Goal: Transaction & Acquisition: Purchase product/service

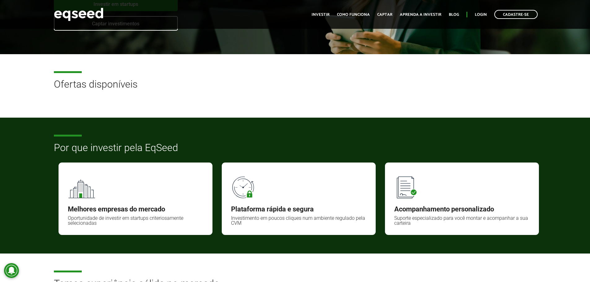
scroll to position [124, 0]
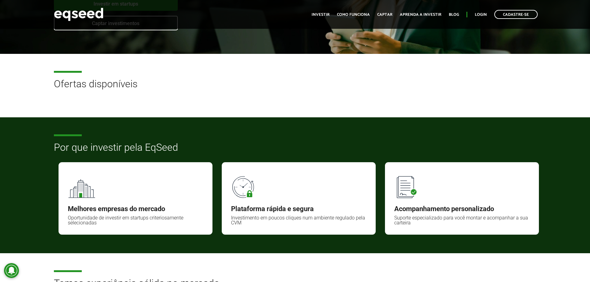
click at [97, 82] on h2 "Ofertas disponíveis" at bounding box center [295, 89] width 483 height 20
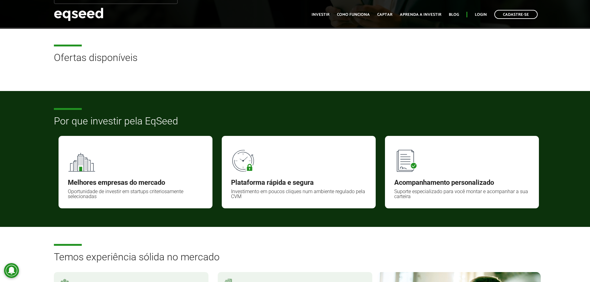
scroll to position [0, 0]
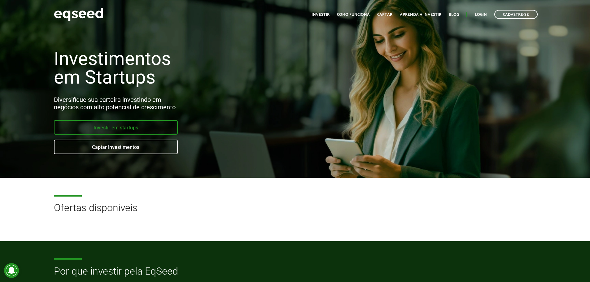
click at [133, 126] on link "Investir em startups" at bounding box center [116, 127] width 124 height 15
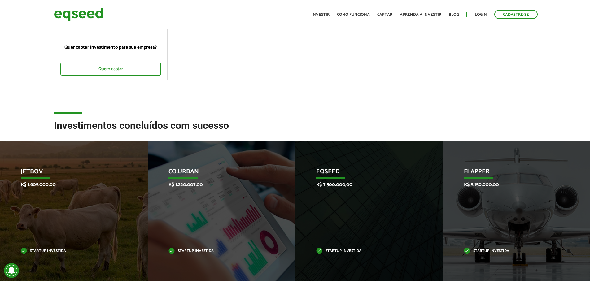
scroll to position [124, 0]
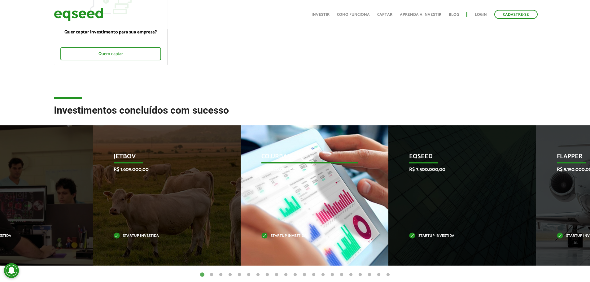
drag, startPoint x: 174, startPoint y: 155, endPoint x: 204, endPoint y: 154, distance: 30.1
click at [261, 154] on p "Co.Urban" at bounding box center [309, 158] width 97 height 11
